Goal: Contribute content: Contribute content

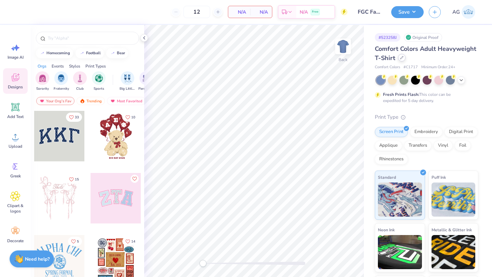
click at [400, 56] on div at bounding box center [402, 58] width 8 height 8
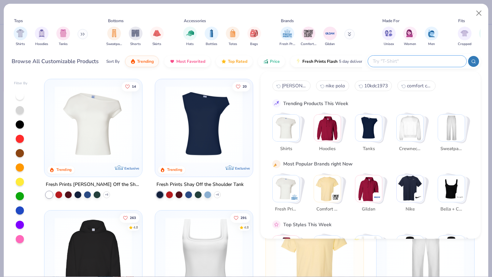
click at [429, 60] on input "text" at bounding box center [416, 61] width 89 height 8
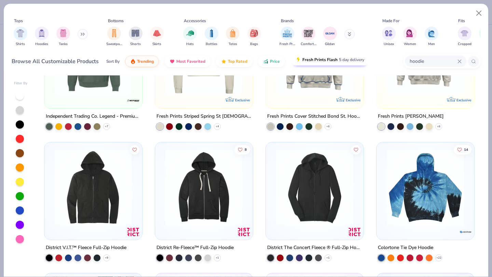
scroll to position [1252, 0]
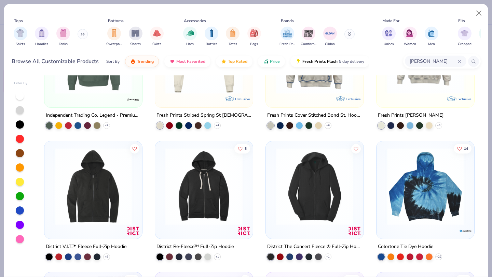
type input "[PERSON_NAME]"
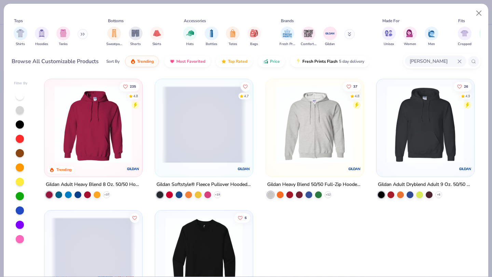
click at [106, 128] on img at bounding box center [93, 124] width 84 height 77
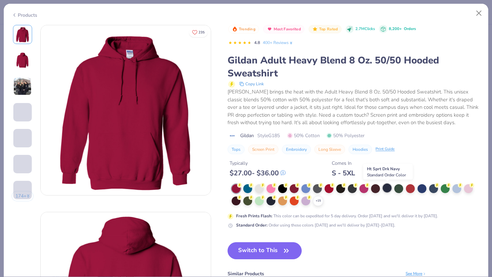
click at [389, 189] on div at bounding box center [387, 188] width 9 height 9
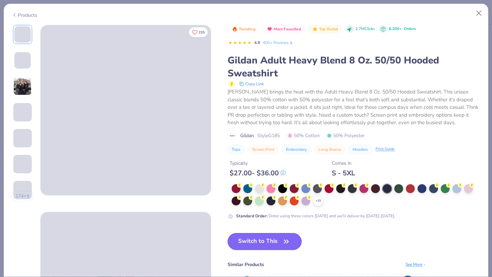
click at [259, 241] on button "Switch to This" at bounding box center [264, 241] width 74 height 17
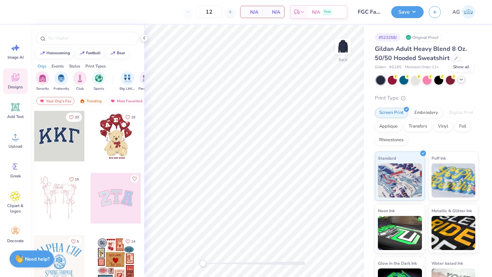
click at [463, 80] on icon at bounding box center [460, 79] width 5 height 5
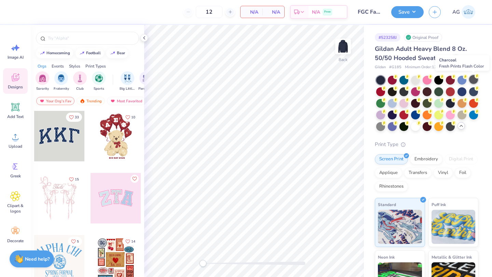
click at [472, 82] on div at bounding box center [473, 79] width 9 height 9
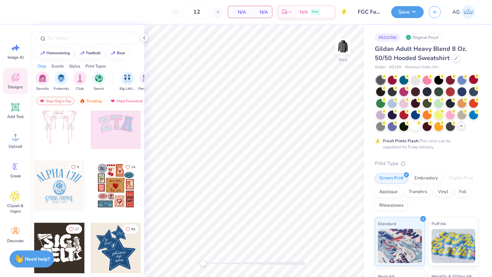
scroll to position [82, 0]
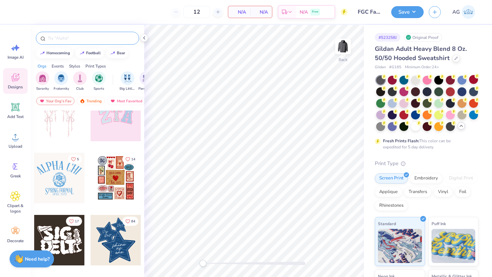
click at [67, 37] on input "text" at bounding box center [90, 38] width 87 height 7
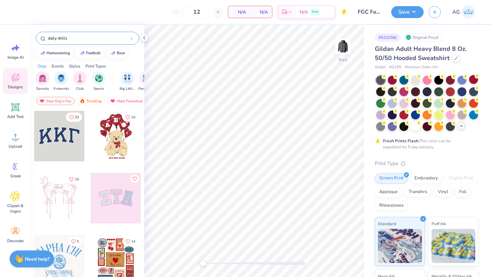
type input "daily drills"
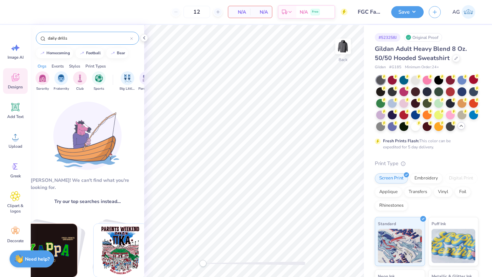
drag, startPoint x: 71, startPoint y: 39, endPoint x: 37, endPoint y: 33, distance: 35.0
click at [37, 34] on div "daily drills" at bounding box center [87, 38] width 103 height 13
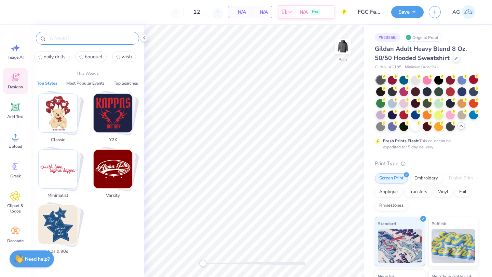
click at [135, 23] on div "12 N/A Per Item N/A Total Est. Delivery N/A Free" at bounding box center [183, 12] width 329 height 24
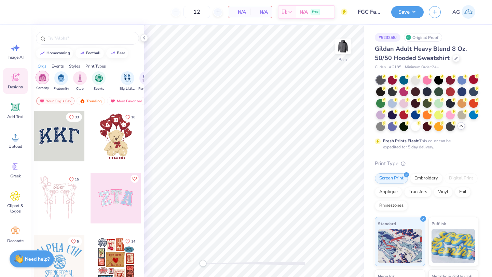
click at [44, 78] on img "filter for Sorority" at bounding box center [43, 78] width 8 height 8
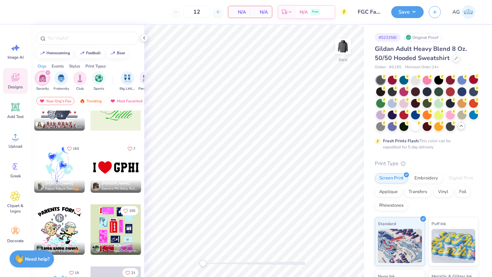
scroll to position [5318, 0]
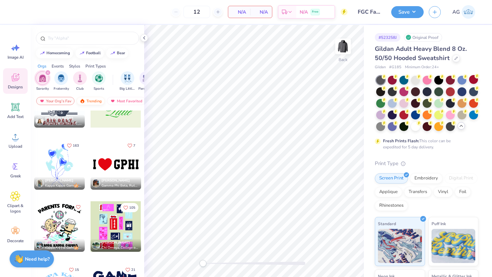
click at [91, 101] on div "Trending" at bounding box center [91, 101] width 28 height 8
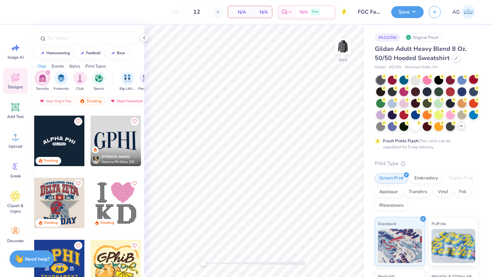
scroll to position [1800, 0]
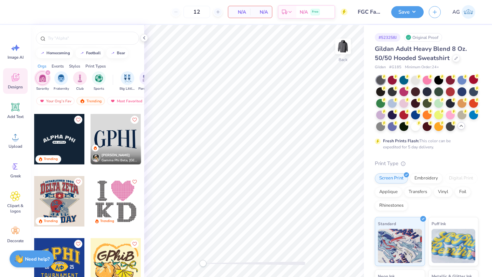
click at [122, 139] on div at bounding box center [116, 139] width 51 height 51
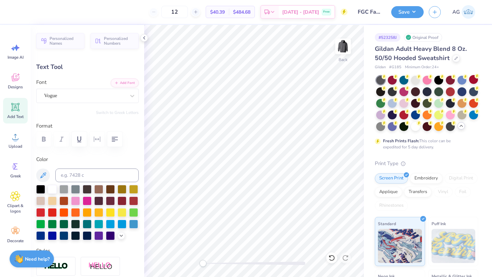
type textarea "H"
type textarea "C"
type input "7.89"
type input "6.02"
type input "3.22"
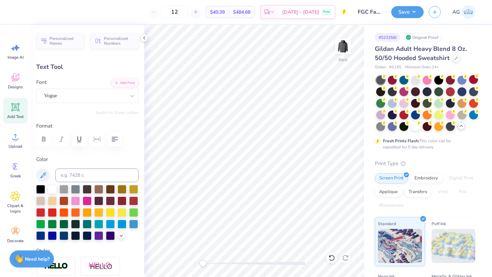
type textarea "G"
type textarea "FGC"
type input "6.86"
type input "6.49"
type input "3.08"
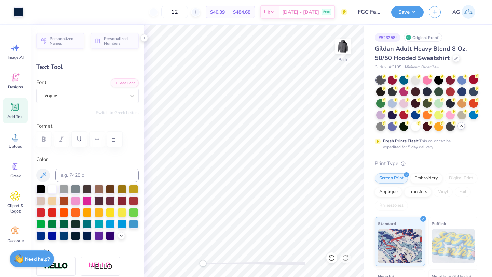
type input "7.93"
type input "6.21"
type input "3.22"
type input "10.54"
type input "8.25"
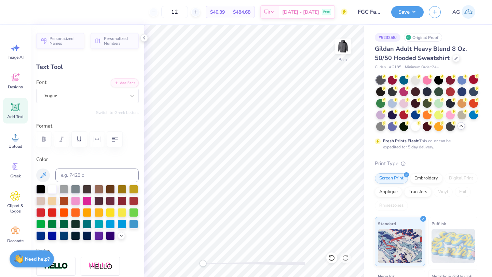
type input "3.00"
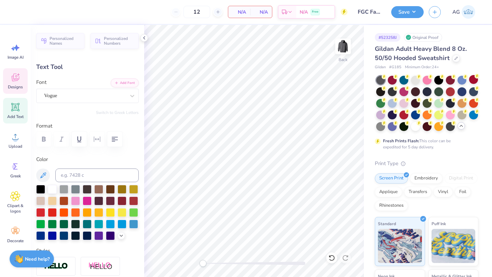
click at [16, 85] on span "Designs" at bounding box center [15, 86] width 15 height 5
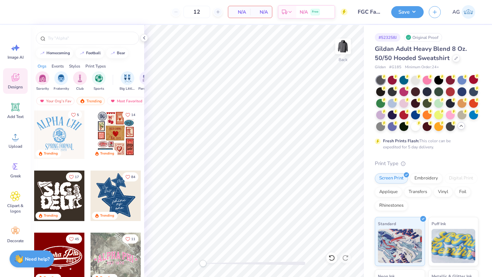
scroll to position [128, 0]
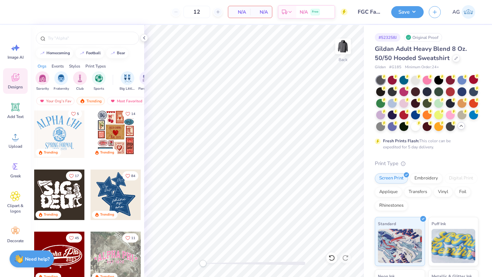
click at [66, 135] on div at bounding box center [59, 133] width 51 height 51
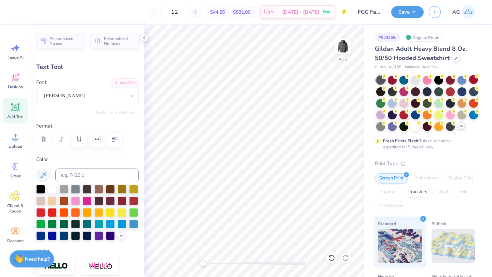
type textarea "C"
type textarea "FGC"
type input "9.54"
type input "4.15"
type input "10.27"
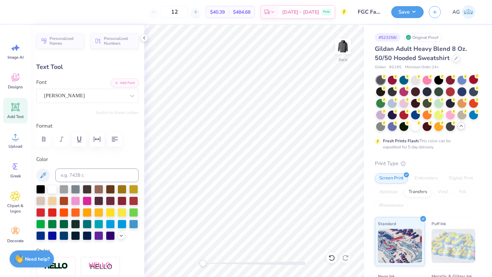
type input "4.46"
click at [383, 102] on div at bounding box center [380, 102] width 9 height 9
click at [454, 57] on icon at bounding box center [455, 57] width 3 height 3
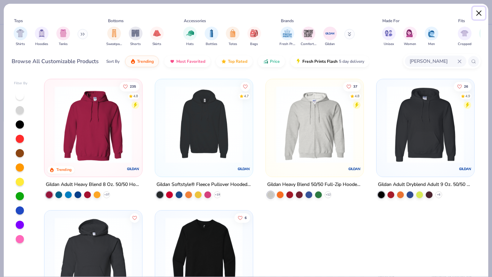
click at [481, 12] on button "Close" at bounding box center [478, 13] width 13 height 13
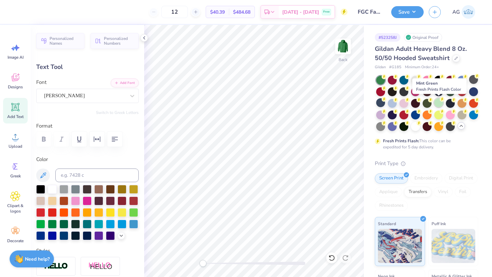
click at [438, 106] on div at bounding box center [438, 102] width 9 height 9
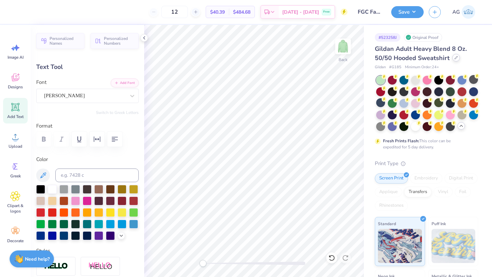
click at [454, 58] on icon at bounding box center [455, 57] width 3 height 3
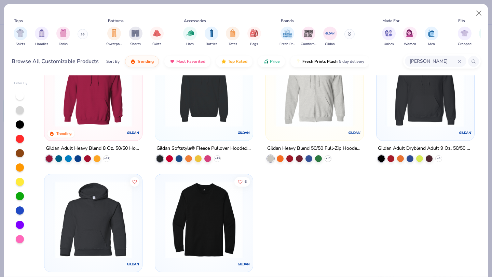
scroll to position [27, 0]
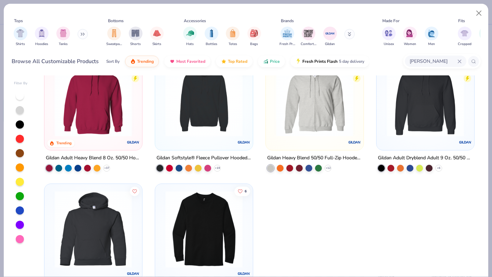
click at [108, 212] on img at bounding box center [93, 229] width 84 height 77
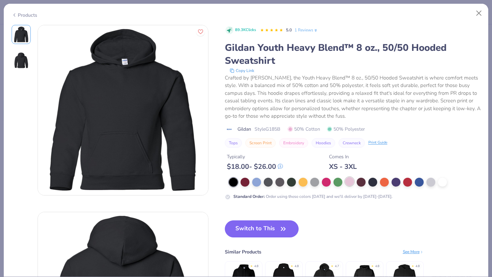
click at [346, 182] on div at bounding box center [349, 181] width 9 height 9
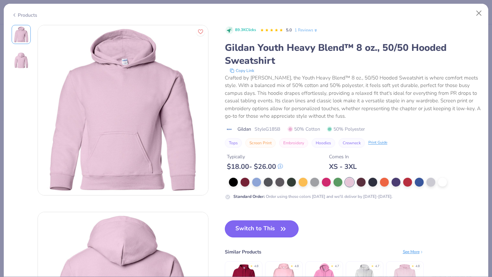
click at [271, 231] on button "Switch to This" at bounding box center [262, 229] width 74 height 17
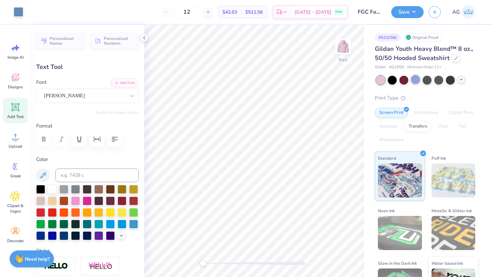
click at [415, 80] on div at bounding box center [415, 79] width 9 height 9
click at [461, 80] on icon at bounding box center [460, 79] width 5 height 5
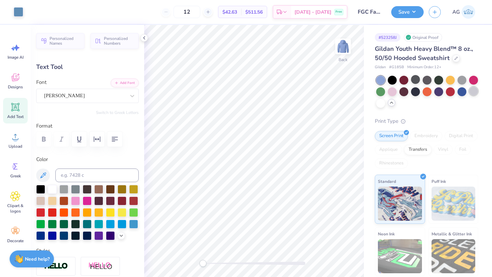
click at [474, 93] on div at bounding box center [473, 91] width 9 height 9
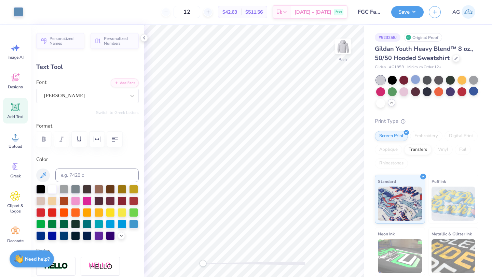
type input "1.10"
click at [453, 60] on div at bounding box center [456, 58] width 8 height 8
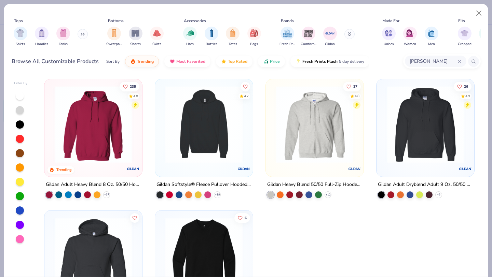
click at [195, 239] on img at bounding box center [204, 256] width 84 height 77
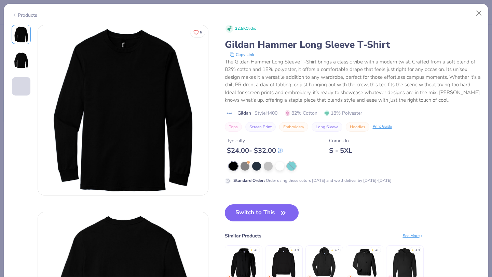
click at [291, 165] on div at bounding box center [291, 166] width 9 height 9
click at [482, 14] on button "Close" at bounding box center [478, 13] width 13 height 13
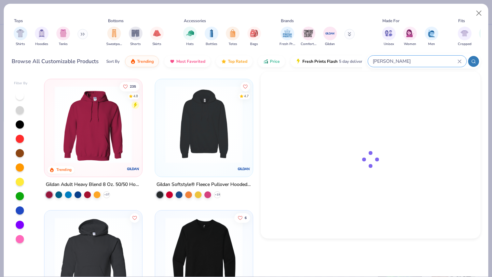
click at [445, 60] on input "[PERSON_NAME]" at bounding box center [414, 61] width 85 height 8
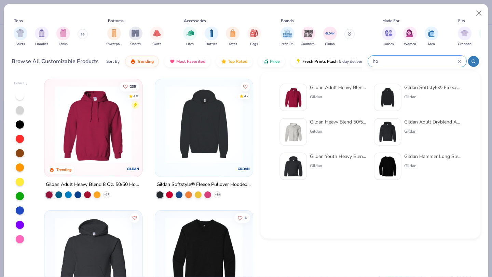
type input "h"
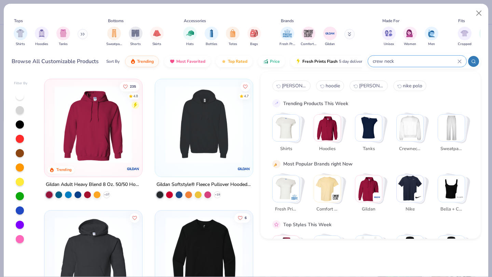
type input "crew neck"
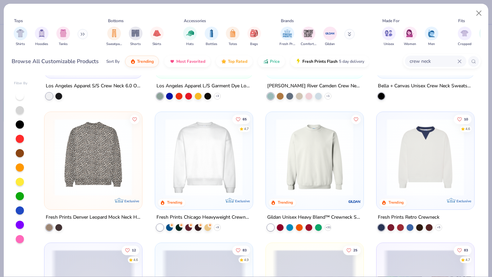
scroll to position [231, 0]
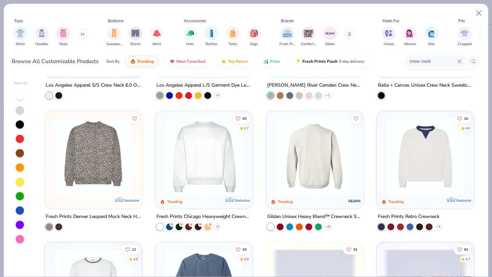
click at [273, 167] on img at bounding box center [231, 156] width 84 height 77
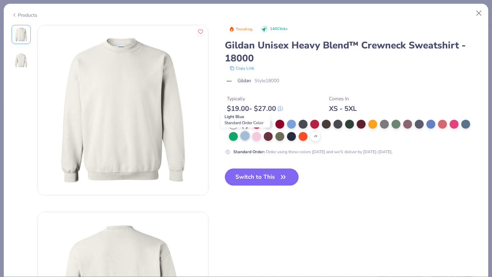
click at [243, 138] on div at bounding box center [244, 136] width 9 height 9
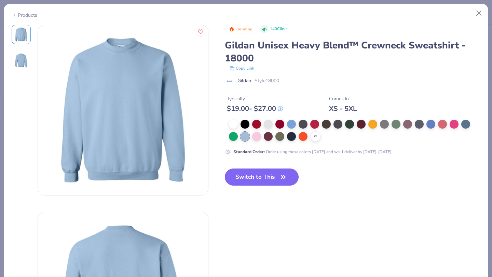
click at [257, 178] on button "Switch to This" at bounding box center [262, 177] width 74 height 17
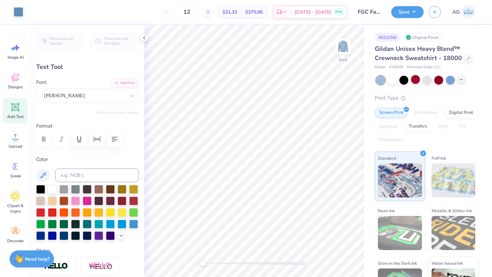
type input "7.73"
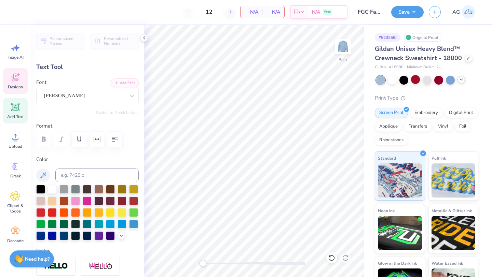
click at [17, 80] on icon at bounding box center [15, 78] width 6 height 5
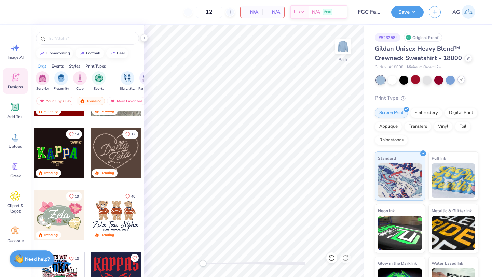
scroll to position [294, 0]
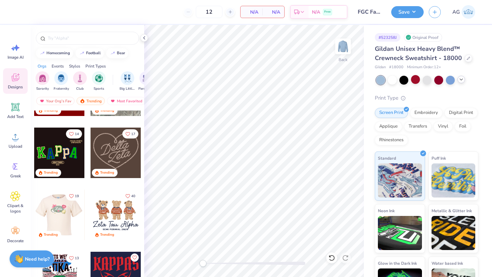
click at [60, 151] on div at bounding box center [59, 153] width 51 height 51
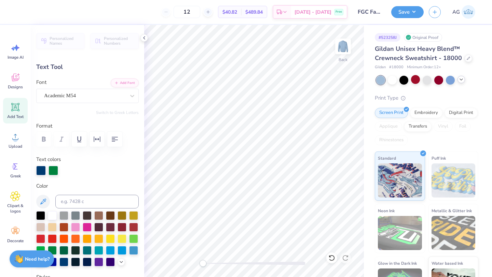
type textarea "G"
type input "2.26"
type input "2.97"
type input "4.53"
type input "-5.5"
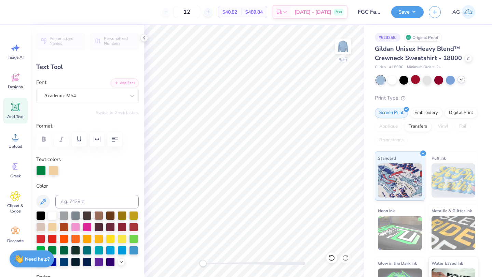
type textarea "F"
type input "1.74"
type input "2.80"
type input "4.24"
type input "0.0"
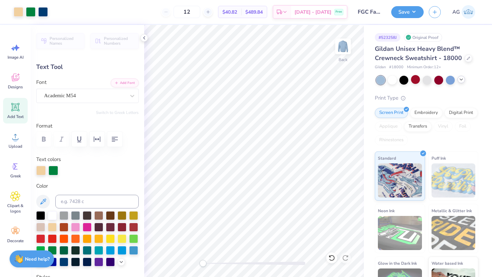
type input "1.80"
type input "2.85"
type input "4.86"
type input "-2.2"
type textarea "C"
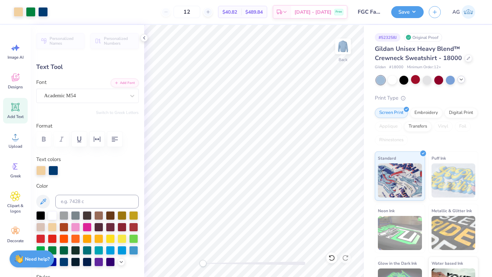
type input "0.0"
type input "2.01"
type input "2.99"
type input "4.61"
type input "0.0"
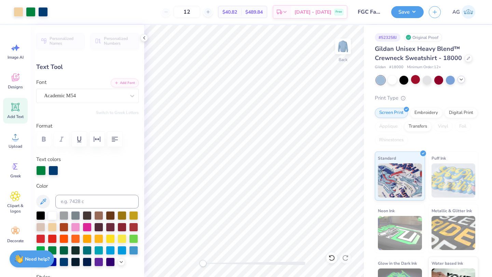
type input "1.76"
type input "2.87"
type input "4.84"
type input "-3.5"
type input "1.73"
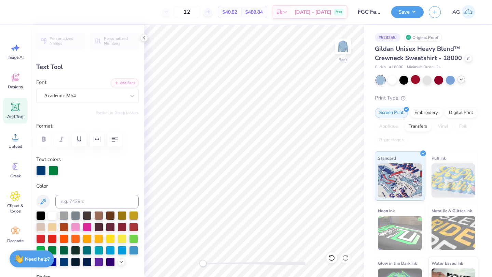
type input "2.94"
type input "4.54"
type input "0.0"
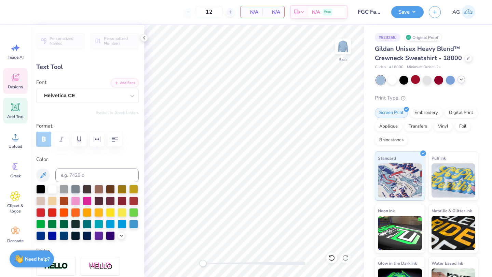
click at [9, 83] on div "Designs" at bounding box center [15, 81] width 25 height 26
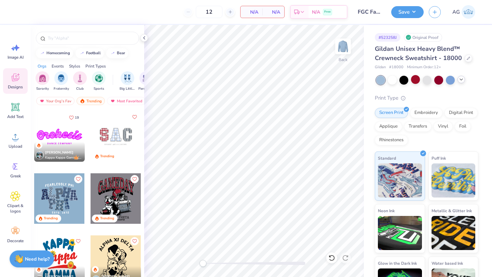
scroll to position [1050, 0]
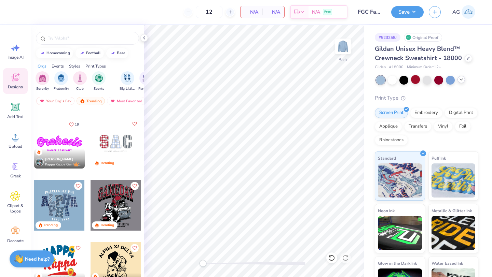
click at [110, 148] on div at bounding box center [116, 143] width 51 height 51
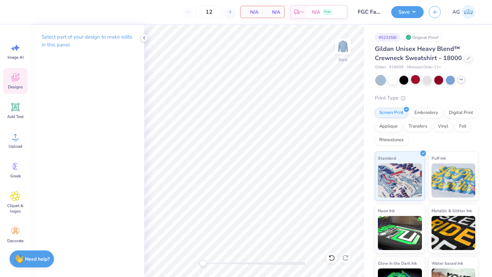
click at [20, 78] on icon at bounding box center [15, 77] width 10 height 10
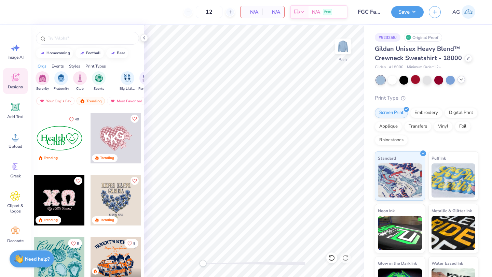
scroll to position [1492, 0]
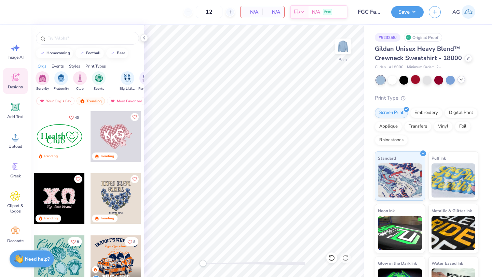
click at [122, 139] on div at bounding box center [116, 136] width 51 height 51
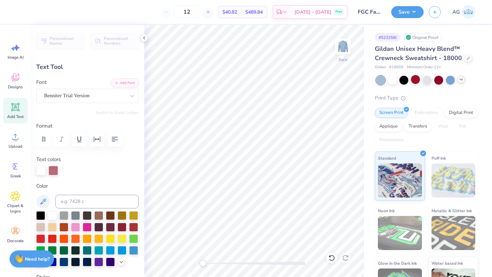
type textarea "F"
type input "2.07"
type input "2.55"
type input "5.57"
type input "-3.1"
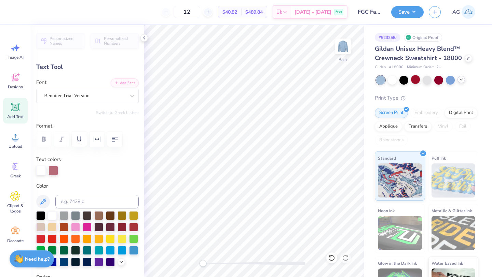
type textarea "G"
type input "2.33"
type input "2.63"
type input "4.39"
type input "7.4"
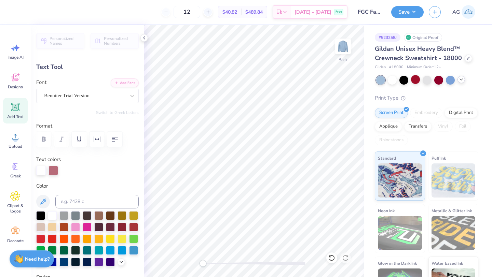
type textarea "C"
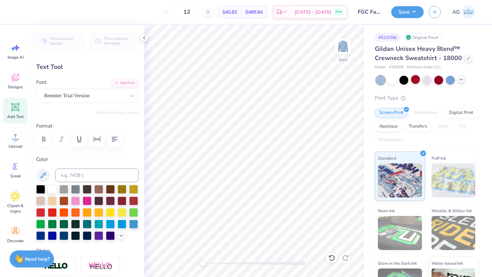
type input "1.05"
type input "0.60"
type input "5.57"
type input "8.9"
type textarea "2025"
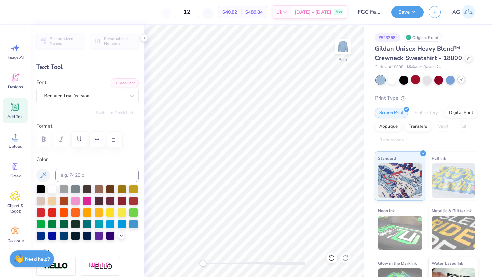
scroll to position [0, 0]
type input "1.11"
type input "0.82"
type input "7.85"
type input "-19.0"
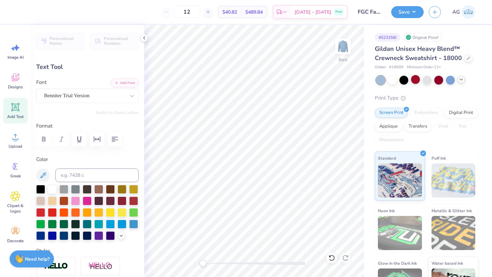
type textarea "2026"
type input "0.0"
type input "1.45"
type input "0.65"
type input "5.61"
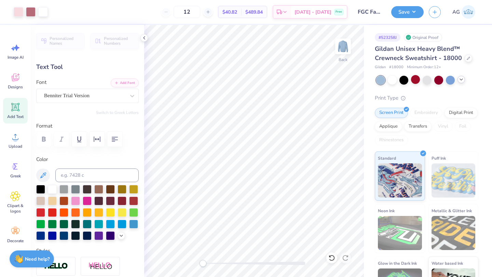
type input "8.9"
type input "1.11"
type input "0.49"
type input "5.71"
type input "0.0"
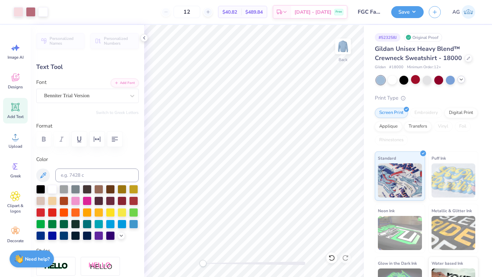
type input "5.86"
type input "8.9"
type textarea "2025"
type input "-23.1"
type input "1.51"
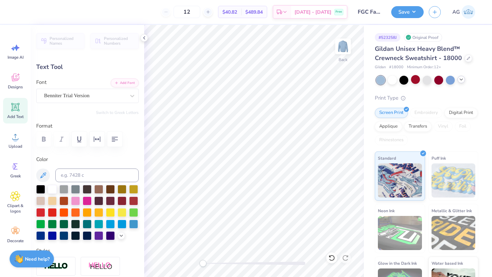
type input "0.87"
type input "7.89"
type input "-19.0"
type input "2.28"
type input "2.51"
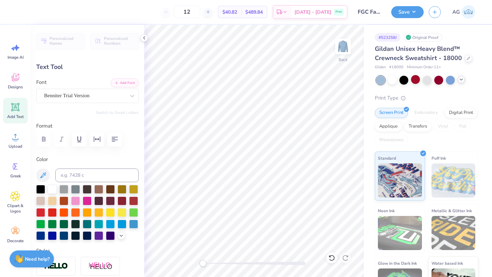
type input "4.40"
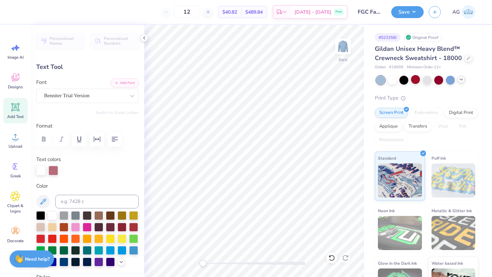
type input "7.4"
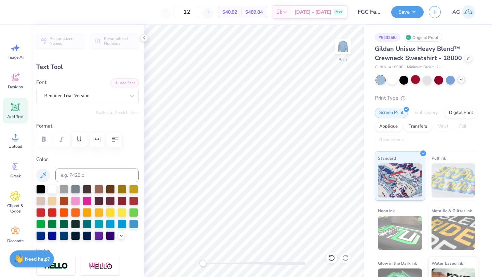
type input "0.99"
type input "0.57"
type input "8.20"
type input "0.0"
type input "8.03"
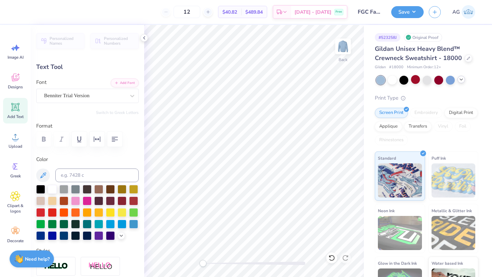
type input "0.0"
type input "0.88"
type input "0.81"
type input "7.91"
type input "0.0"
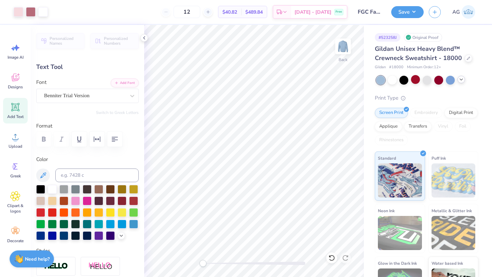
type input "1.09"
type input "0.74"
type input "5.72"
type input "0.0"
type input "1.00"
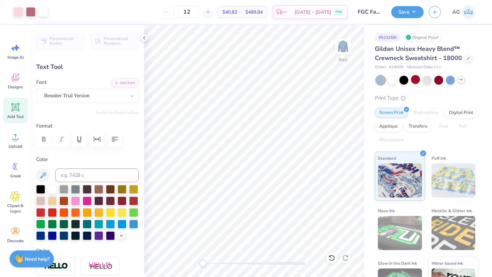
type input "0.95"
type input "5.62"
type input "-40.0"
type input "0.89"
type input "0.85"
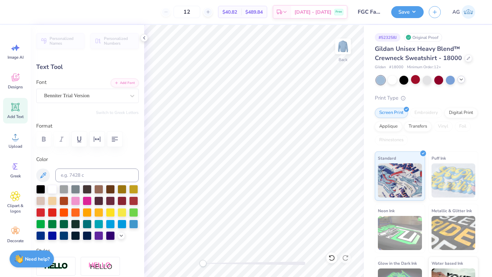
type input "5.49"
type input "0.0"
type input "5.43"
type input "0.0"
type input "1.00"
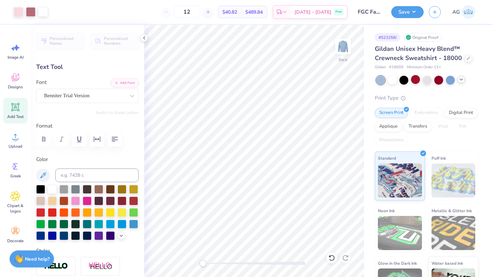
type input "0.37"
type input "8.11"
type input "0.0"
click at [30, 13] on div at bounding box center [31, 11] width 10 height 10
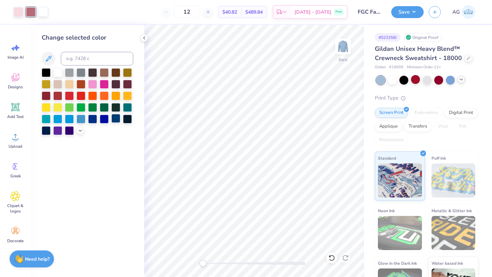
click at [114, 121] on div at bounding box center [115, 118] width 9 height 9
click at [19, 12] on div at bounding box center [19, 11] width 10 height 10
click at [80, 126] on div at bounding box center [88, 101] width 92 height 67
click at [80, 128] on icon at bounding box center [80, 129] width 5 height 5
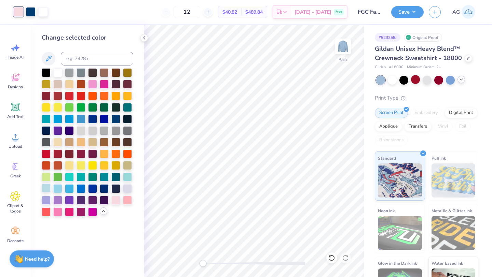
click at [47, 188] on div at bounding box center [46, 188] width 9 height 9
click at [55, 189] on div at bounding box center [57, 188] width 9 height 9
click at [46, 189] on div at bounding box center [46, 188] width 9 height 9
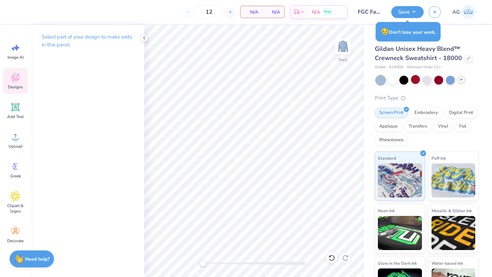
click at [19, 85] on span "Designs" at bounding box center [15, 86] width 15 height 5
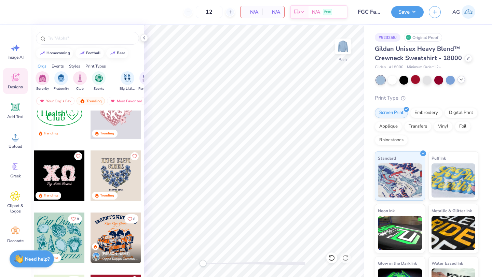
scroll to position [1504, 0]
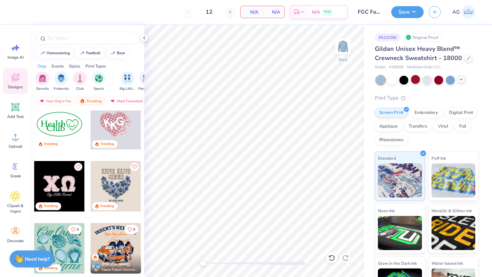
click at [62, 183] on div at bounding box center [59, 186] width 51 height 51
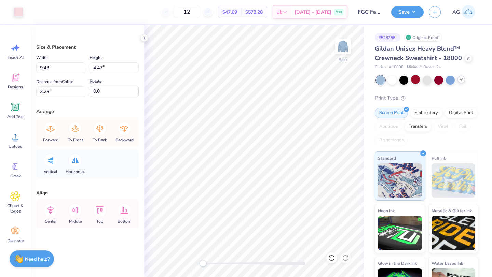
type input "9.89"
type input "4.94"
type input "3.00"
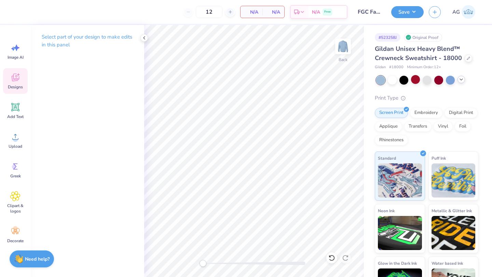
click at [16, 83] on div "Designs" at bounding box center [15, 81] width 25 height 26
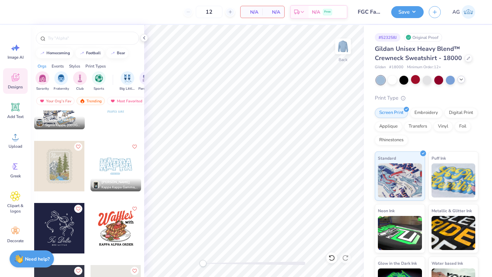
scroll to position [3578, 0]
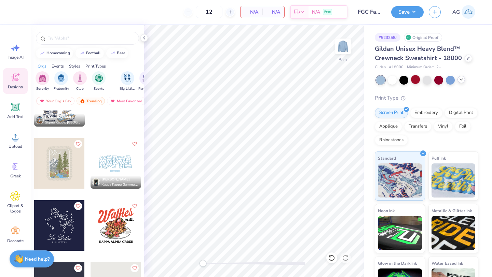
click at [111, 158] on div at bounding box center [65, 163] width 152 height 51
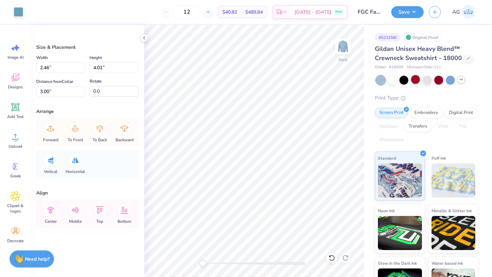
type input "2.04"
type input "3.73"
type input "3.37"
type input "2.29"
type input "3.97"
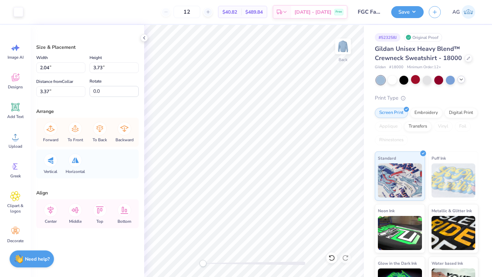
type input "3.24"
type input "2.04"
type input "3.73"
type input "3.37"
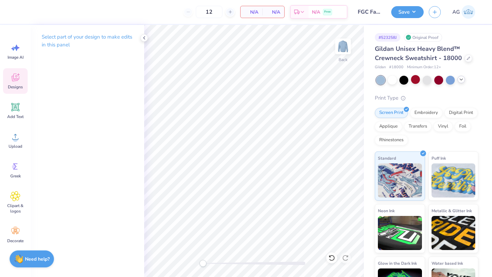
click at [17, 80] on icon at bounding box center [15, 78] width 6 height 5
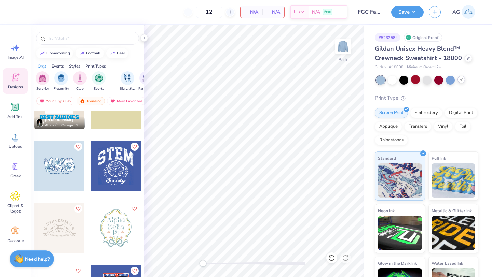
scroll to position [7929, 0]
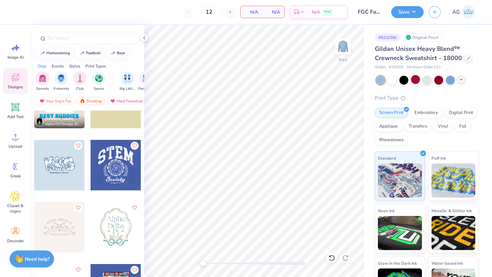
click at [67, 167] on div at bounding box center [59, 165] width 51 height 51
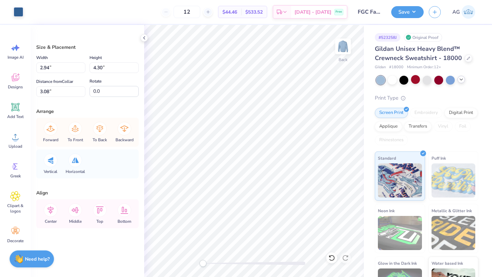
type input "3.57"
type input "4.47"
type input "3.00"
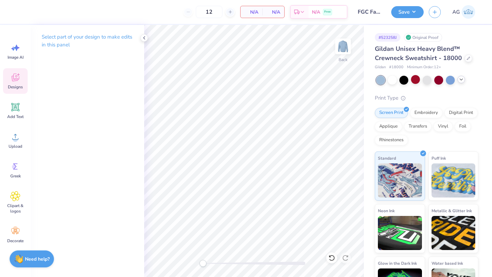
click at [16, 85] on span "Designs" at bounding box center [15, 86] width 15 height 5
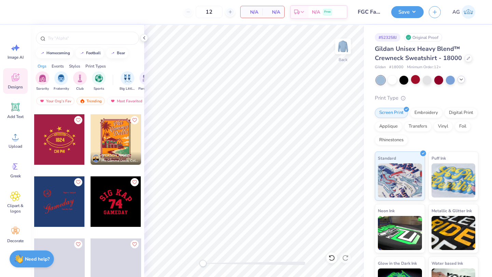
scroll to position [9582, 0]
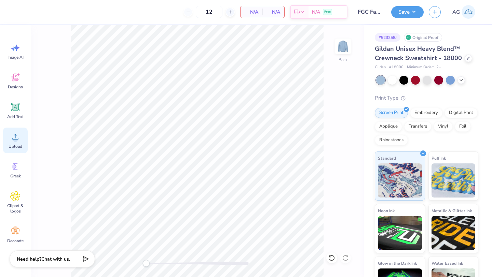
click at [20, 144] on span "Upload" at bounding box center [16, 146] width 14 height 5
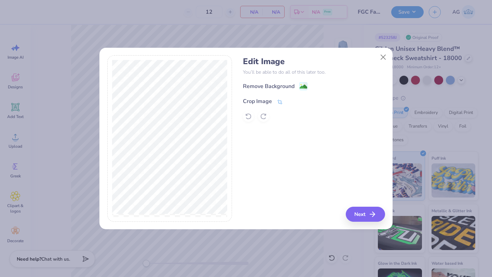
click at [272, 101] on div "Crop Image" at bounding box center [263, 101] width 40 height 8
click at [292, 100] on icon at bounding box center [291, 101] width 4 height 4
click at [372, 211] on icon "button" at bounding box center [374, 214] width 8 height 8
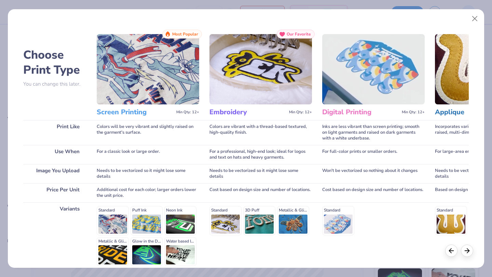
scroll to position [63, 0]
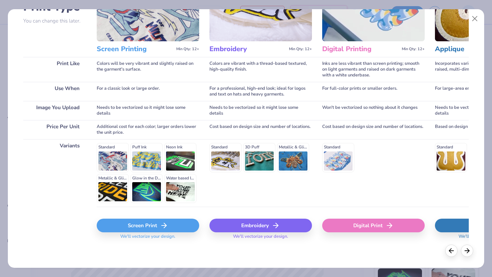
click at [162, 223] on icon at bounding box center [164, 226] width 8 height 8
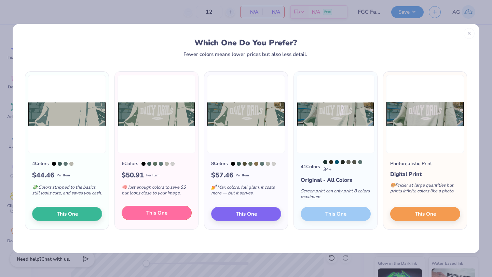
click at [160, 217] on span "This One" at bounding box center [156, 213] width 21 height 8
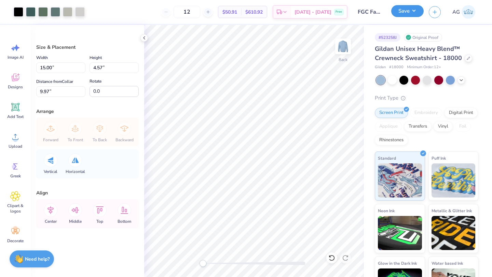
click at [411, 13] on button "Save" at bounding box center [407, 11] width 32 height 12
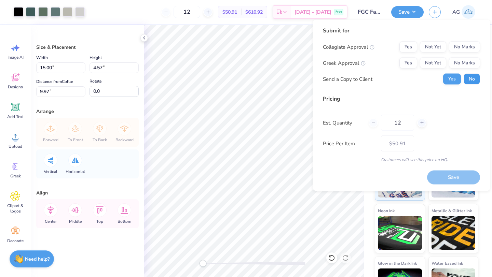
click at [468, 77] on button "No" at bounding box center [472, 79] width 16 height 11
click at [467, 60] on button "No Marks" at bounding box center [464, 63] width 31 height 11
click at [466, 47] on button "No Marks" at bounding box center [464, 47] width 31 height 11
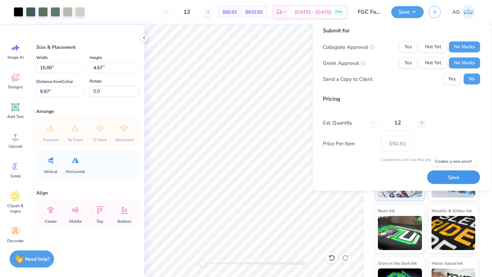
click at [451, 176] on button "Save" at bounding box center [453, 177] width 53 height 14
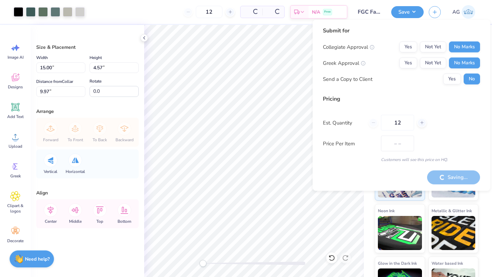
type input "$50.91"
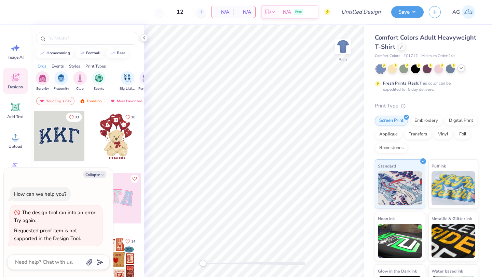
click at [461, 71] on div at bounding box center [461, 69] width 8 height 8
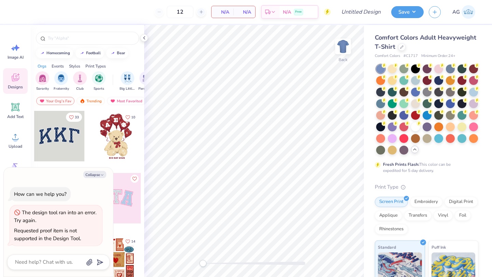
click at [395, 52] on div "Comfort Colors Adult Heavyweight T-Shirt Comfort Colors # C1717 Minimum Order: …" at bounding box center [427, 46] width 104 height 26
click at [402, 51] on div "Comfort Colors Adult Heavyweight T-Shirt" at bounding box center [427, 42] width 104 height 18
click at [401, 47] on icon at bounding box center [401, 46] width 3 height 3
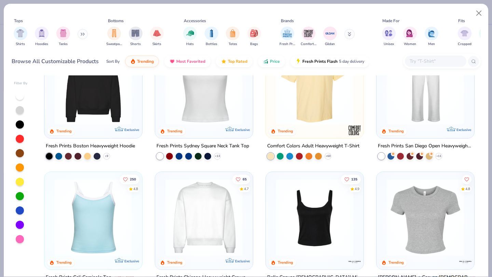
scroll to position [230, 0]
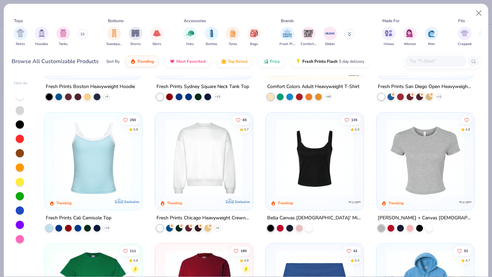
click at [209, 168] on img at bounding box center [204, 157] width 84 height 77
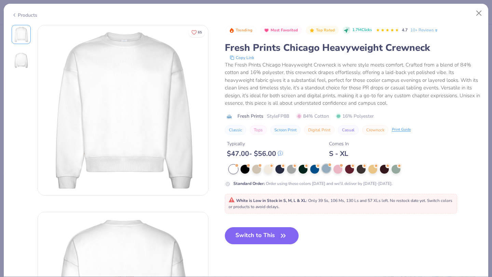
click at [328, 170] on div at bounding box center [326, 168] width 9 height 9
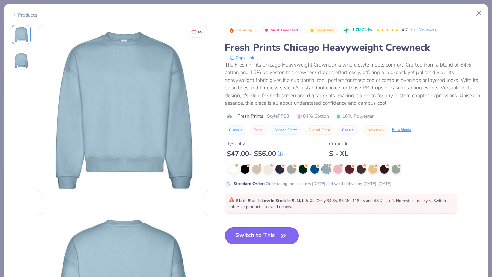
click at [268, 236] on button "Switch to This" at bounding box center [262, 235] width 74 height 17
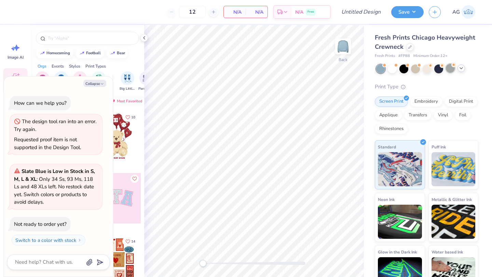
click at [453, 69] on div at bounding box center [450, 68] width 9 height 9
type textarea "x"
type input "50"
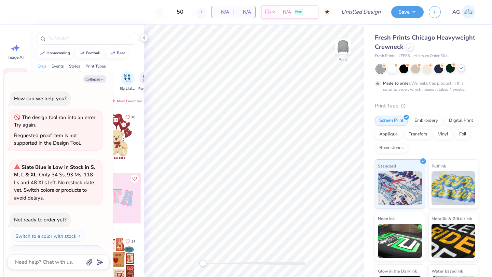
scroll to position [52, 0]
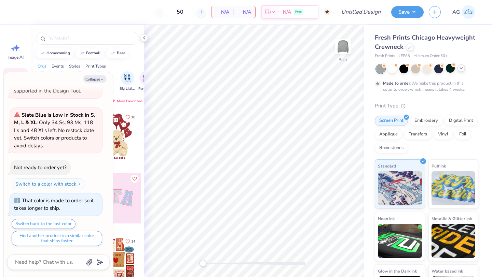
click at [460, 71] on div at bounding box center [461, 69] width 8 height 8
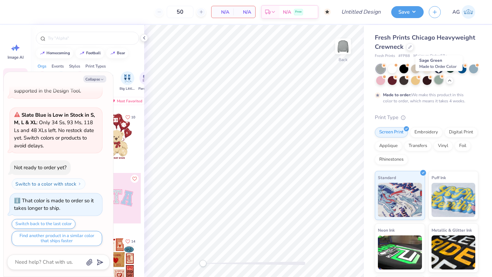
click at [435, 81] on div at bounding box center [438, 79] width 9 height 9
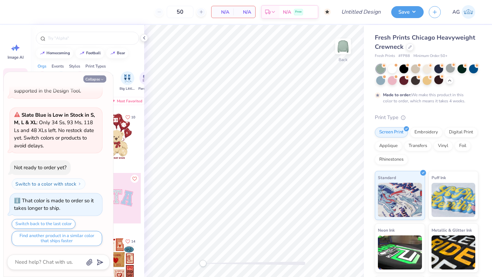
click at [94, 80] on button "Collapse" at bounding box center [94, 78] width 23 height 7
type textarea "x"
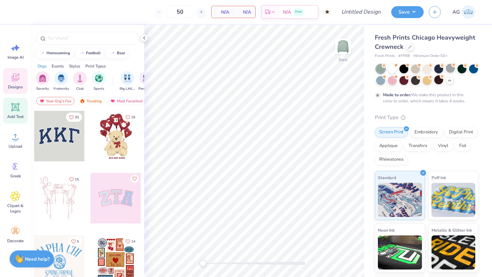
click at [15, 112] on icon at bounding box center [15, 107] width 10 height 10
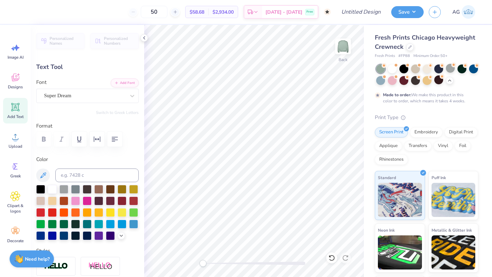
type textarea "FGC"
type input "9.76"
type input "3.97"
type input "7.39"
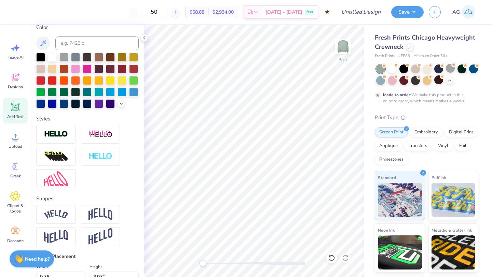
scroll to position [150, 0]
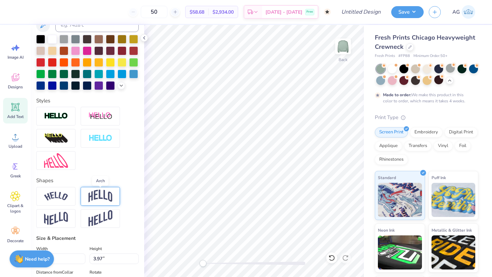
click at [101, 191] on img at bounding box center [100, 196] width 24 height 13
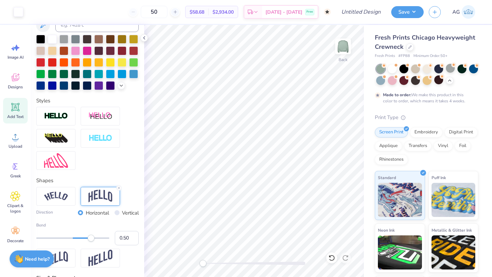
click at [21, 113] on div "Add Text" at bounding box center [15, 111] width 25 height 26
type input "5.95"
type input "1.72"
type input "9.64"
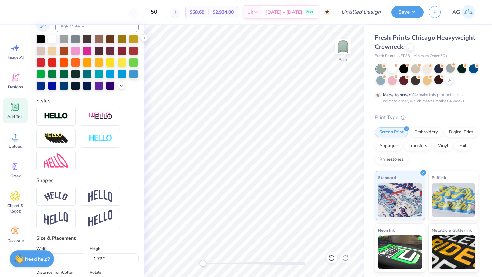
type textarea "T"
type textarea "2025-2026"
click at [365, 14] on input "Design Title" at bounding box center [369, 12] width 33 height 14
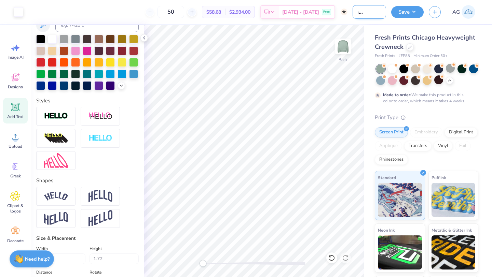
scroll to position [0, 18]
type input "FGC Fall hoodie"
click at [416, 13] on button "Save" at bounding box center [407, 11] width 32 height 12
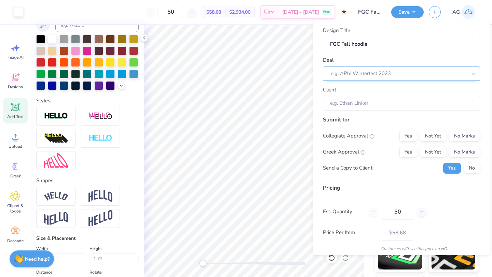
click at [402, 72] on div at bounding box center [399, 73] width 136 height 9
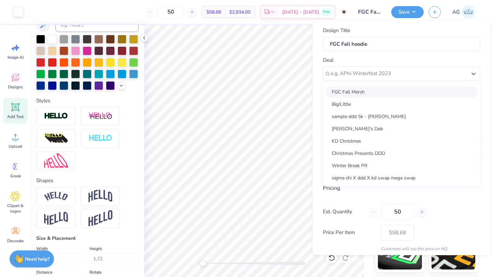
click at [379, 93] on div "FGC Fall Merch" at bounding box center [402, 91] width 152 height 11
type input "Ellie Enoch"
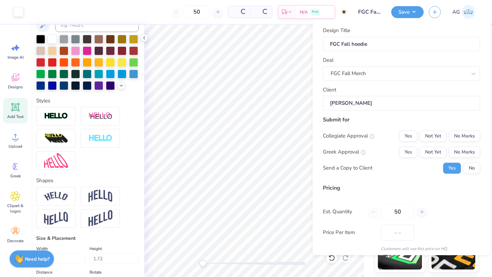
click at [378, 107] on input "Ellie Enoch" at bounding box center [401, 103] width 157 height 15
click at [459, 135] on button "No Marks" at bounding box center [464, 135] width 31 height 11
click at [462, 153] on button "No Marks" at bounding box center [464, 152] width 31 height 11
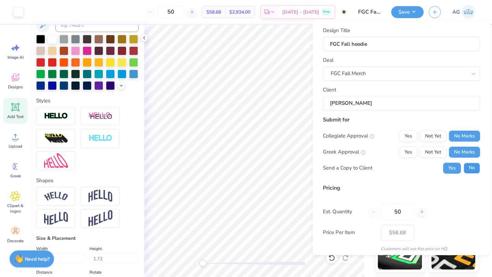
click at [469, 167] on button "No" at bounding box center [472, 168] width 16 height 11
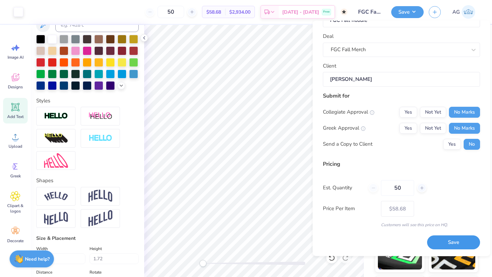
click at [451, 243] on button "Save" at bounding box center [453, 243] width 53 height 14
type input "– –"
